Goal: Book appointment/travel/reservation

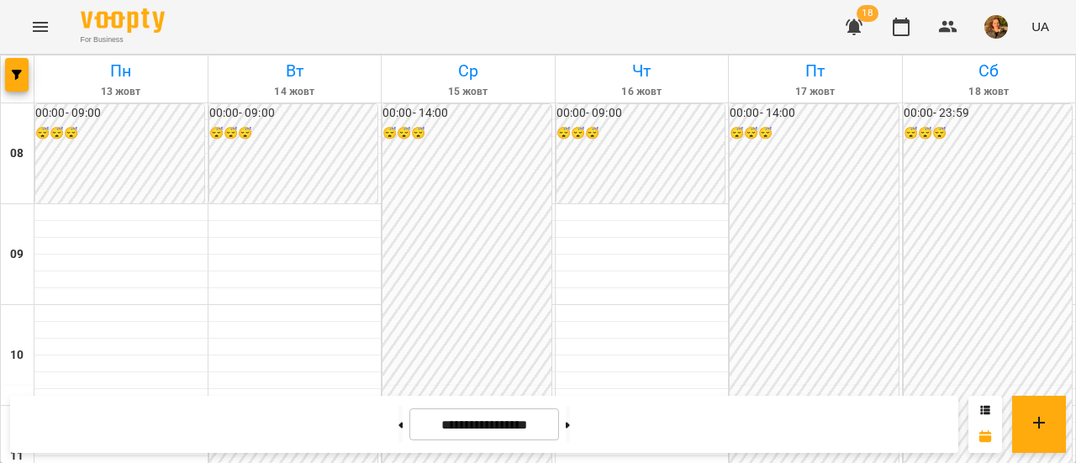
scroll to position [888, 0]
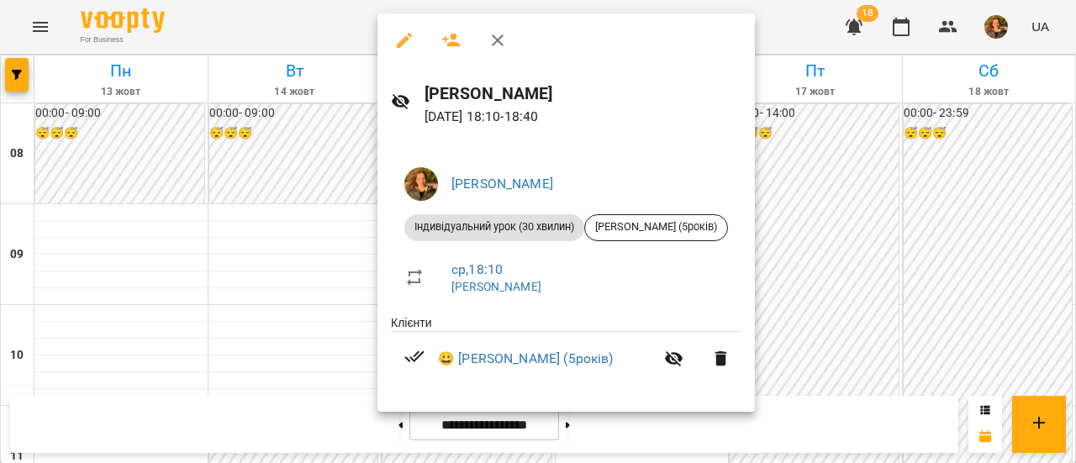
click at [342, 34] on div at bounding box center [538, 231] width 1076 height 463
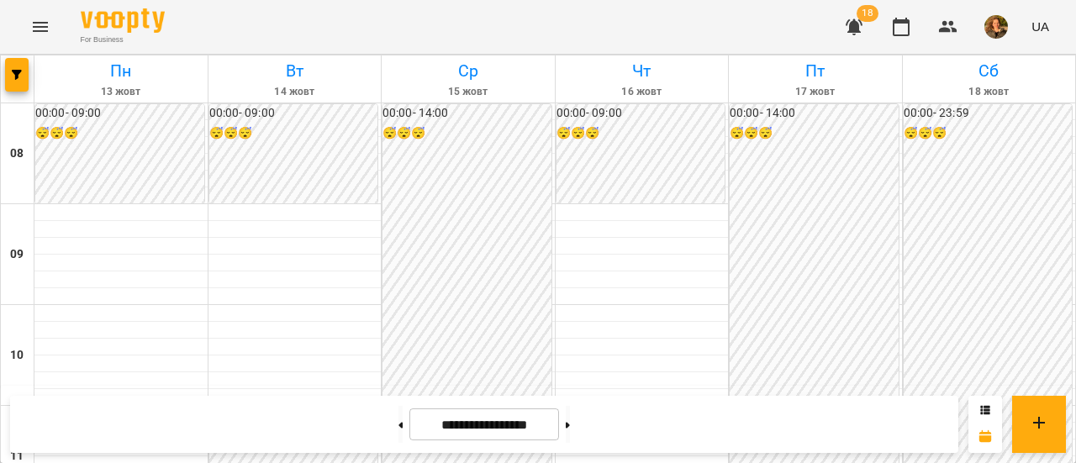
scroll to position [737, 0]
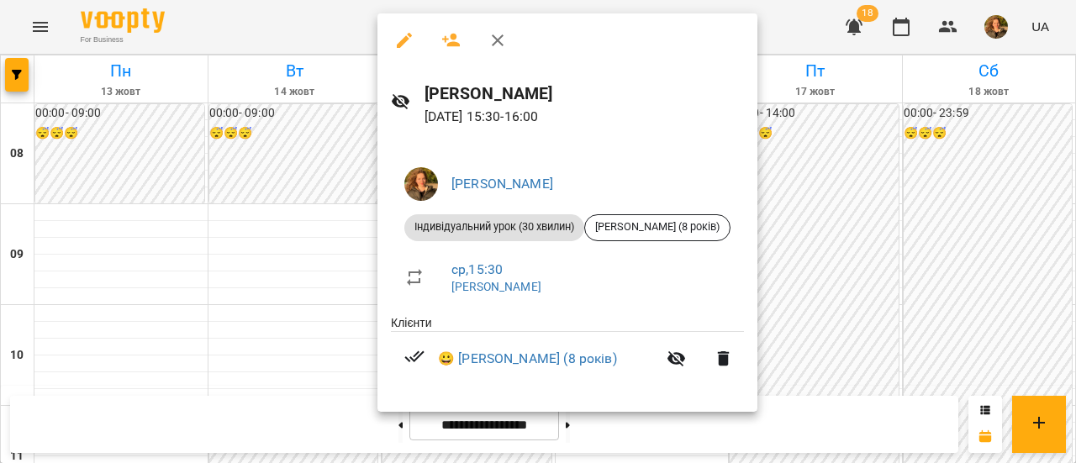
click at [170, 233] on div at bounding box center [538, 231] width 1076 height 463
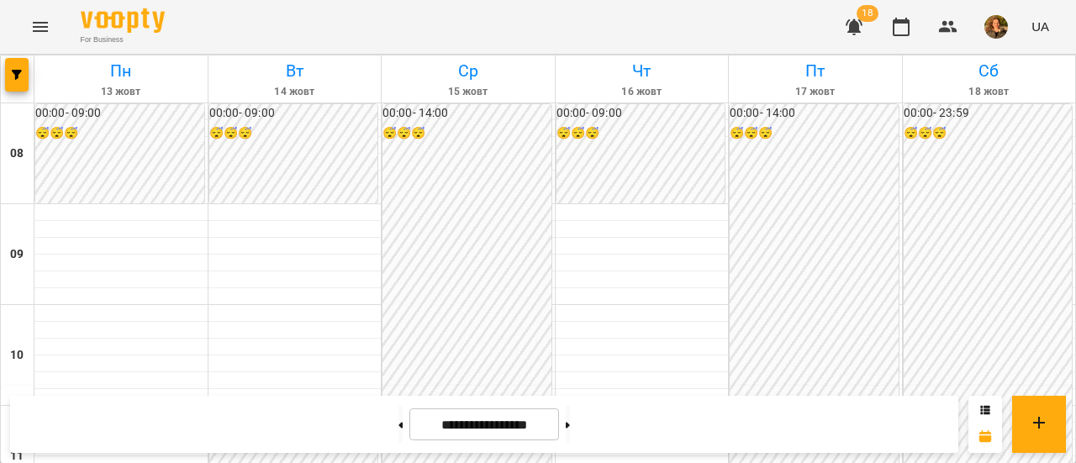
scroll to position [744, 0]
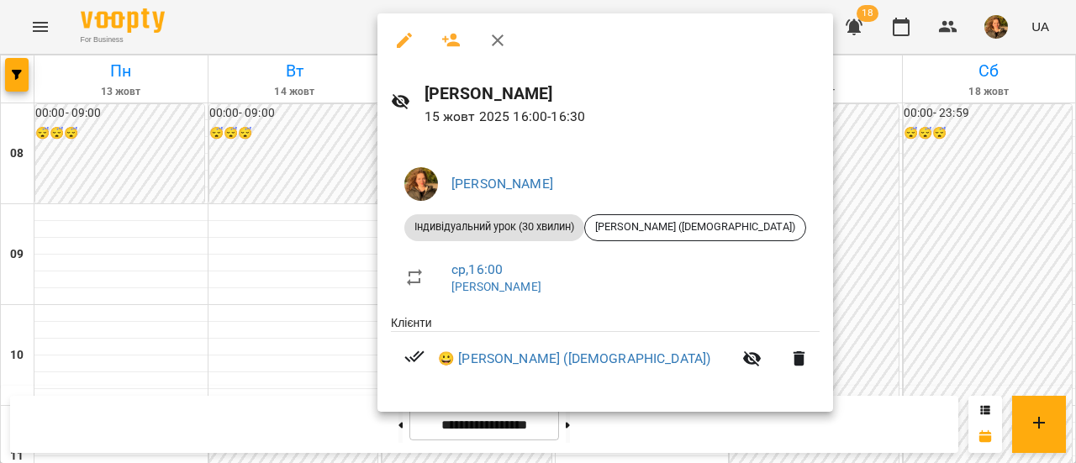
click at [345, 142] on div at bounding box center [538, 231] width 1076 height 463
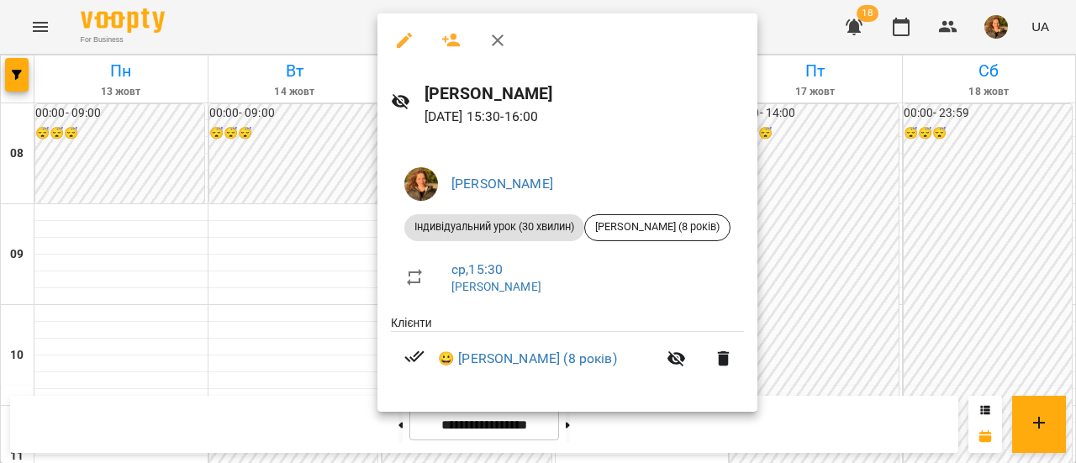
click at [336, 142] on div at bounding box center [538, 231] width 1076 height 463
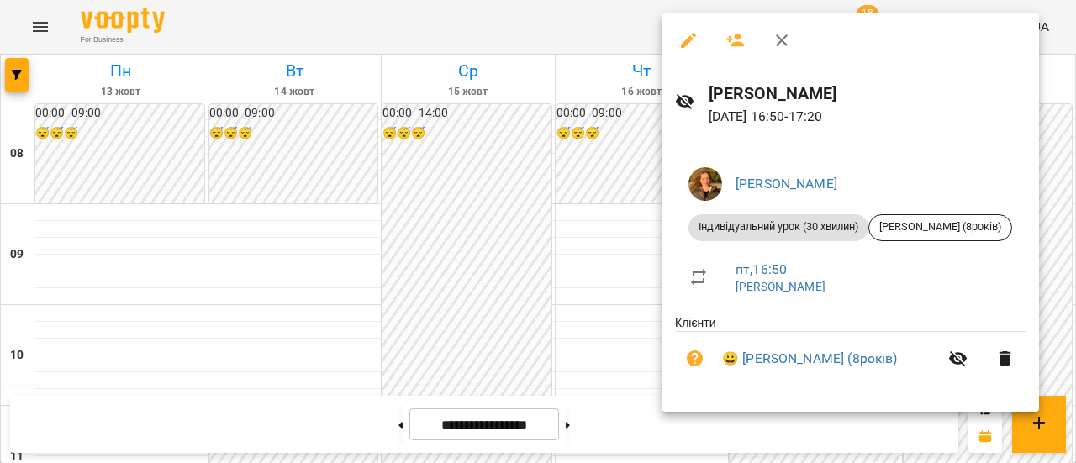
click at [634, 260] on div at bounding box center [538, 231] width 1076 height 463
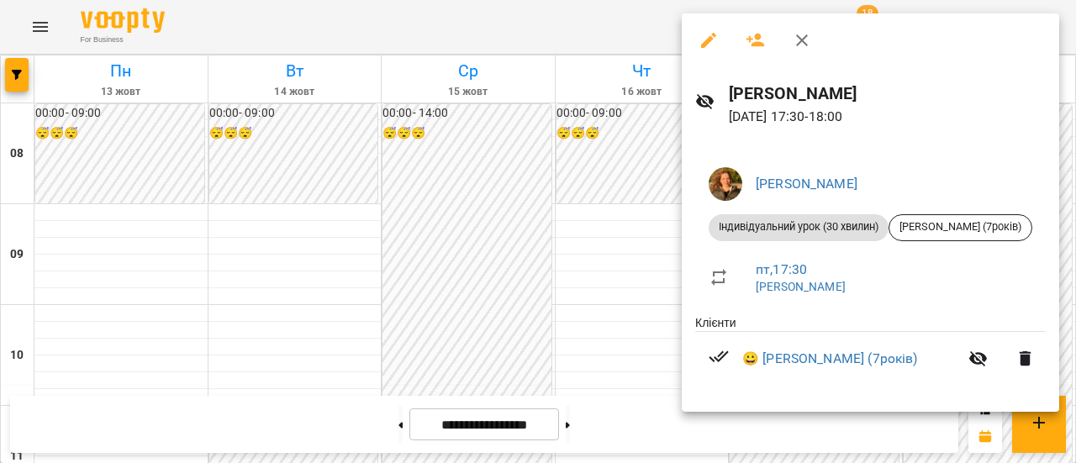
click at [624, 287] on div at bounding box center [538, 231] width 1076 height 463
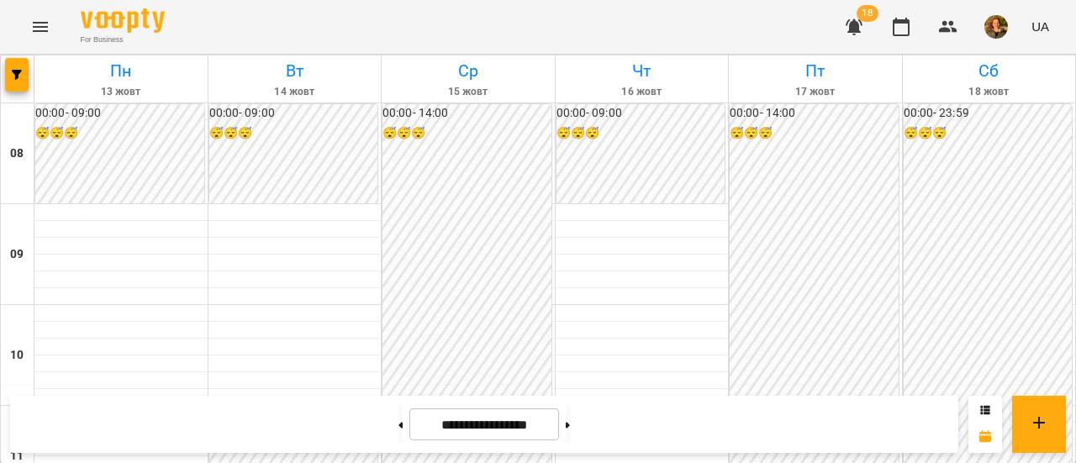
scroll to position [851, 0]
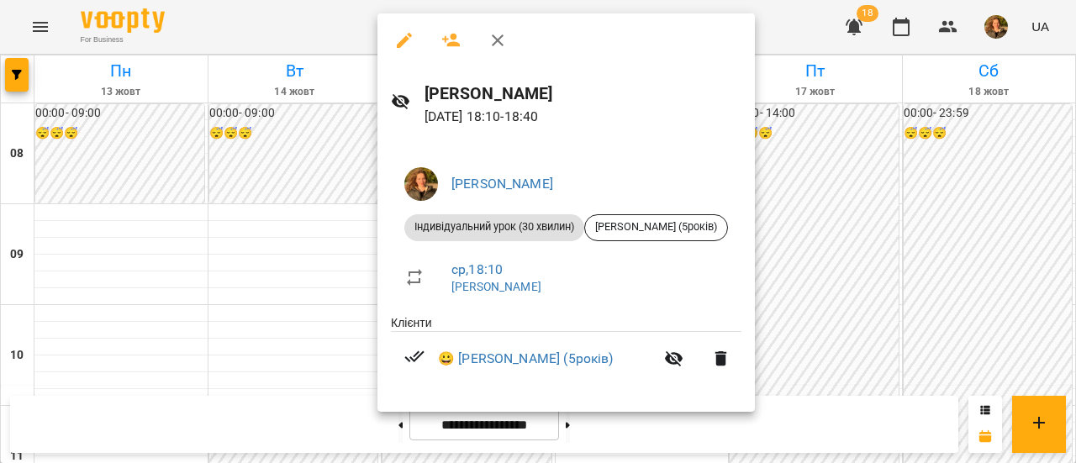
click at [330, 302] on div at bounding box center [538, 231] width 1076 height 463
